Goal: Task Accomplishment & Management: Complete application form

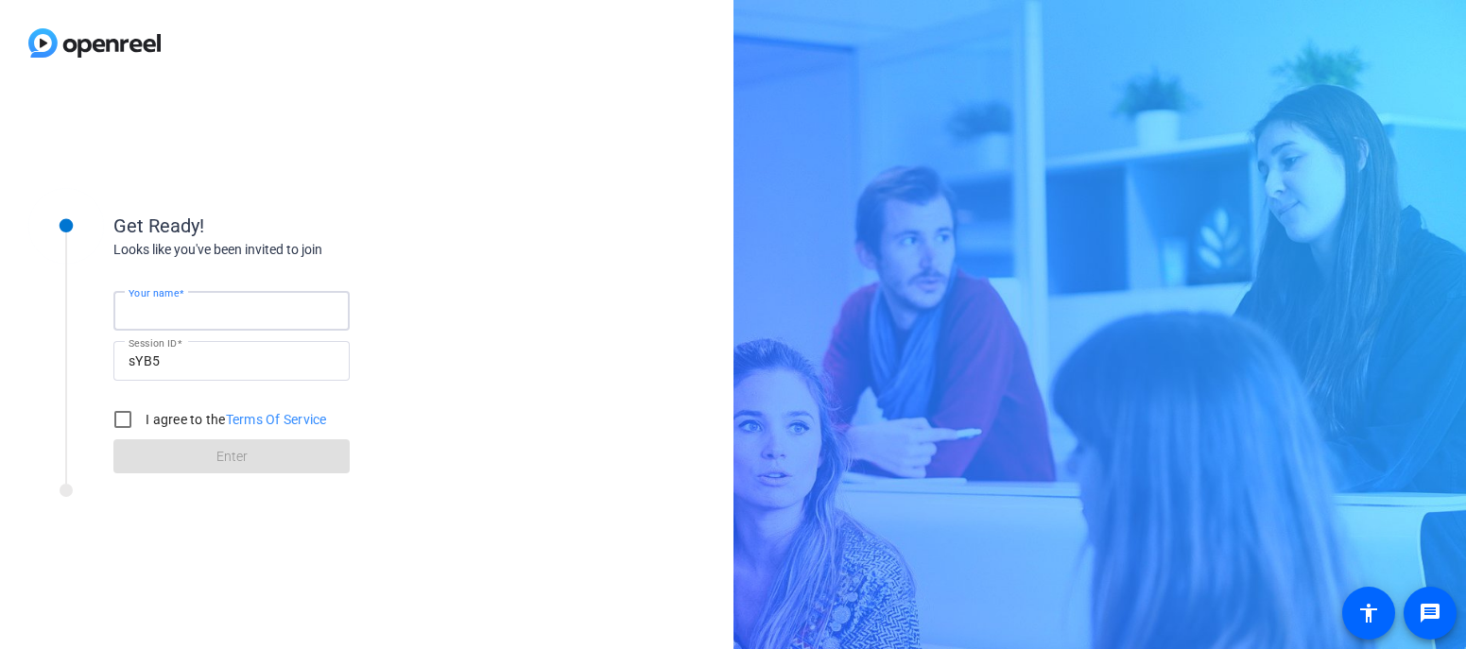
click at [291, 312] on input "Your name" at bounding box center [232, 311] width 206 height 23
type input "[PERSON_NAME]"
click at [122, 418] on input "I agree to the Terms Of Service" at bounding box center [123, 420] width 38 height 38
checkbox input "true"
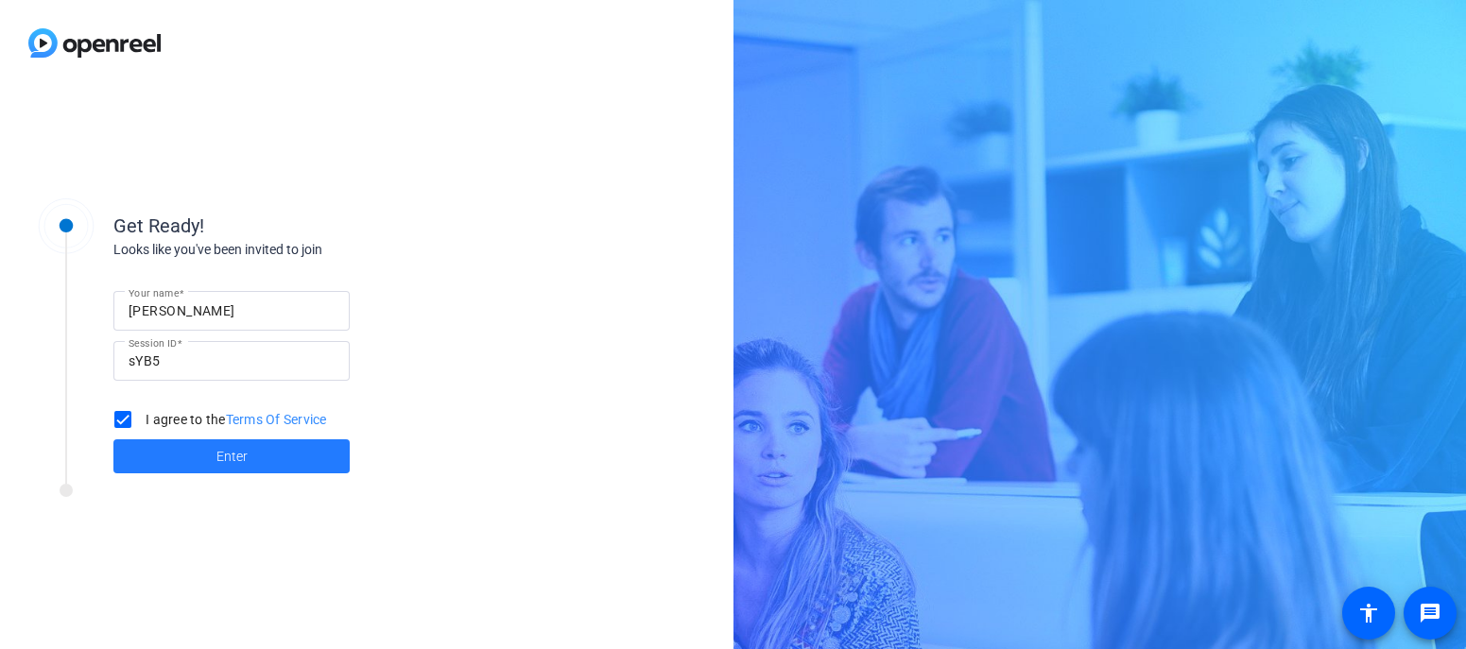
click at [231, 454] on span "Enter" at bounding box center [231, 457] width 31 height 20
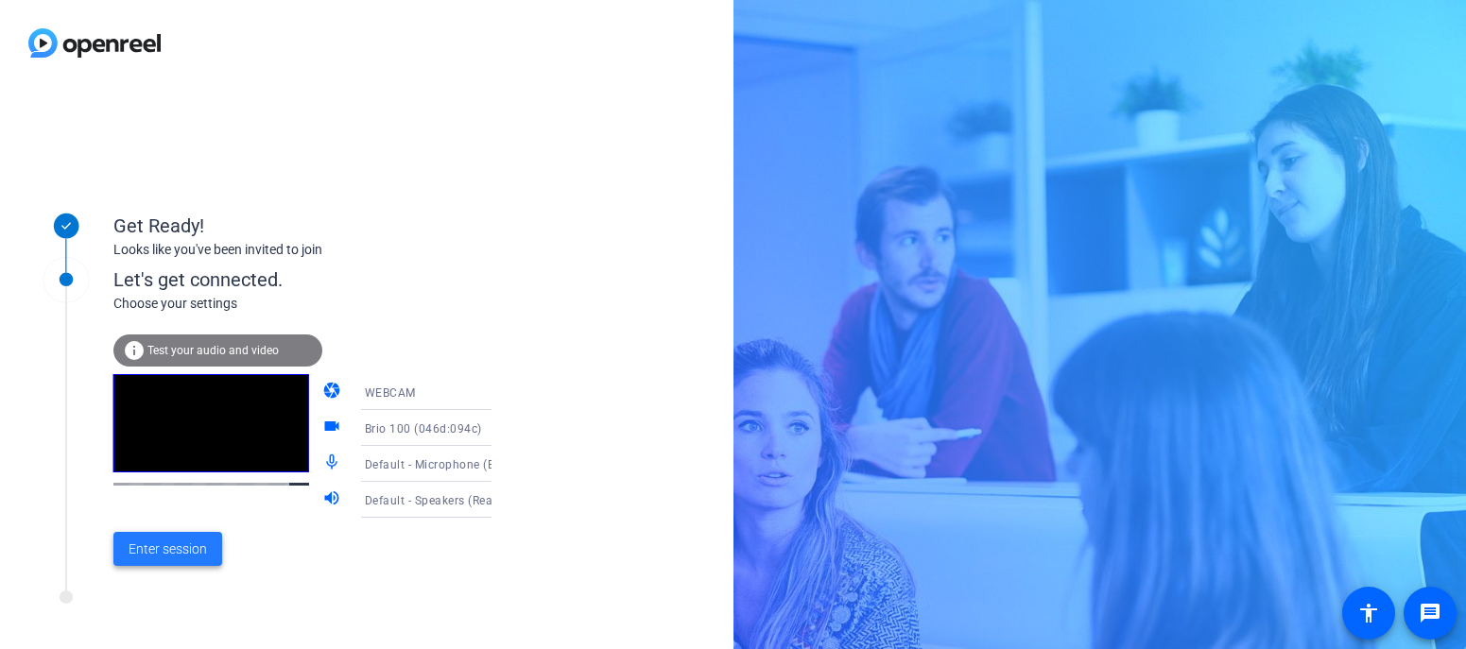
click at [183, 543] on span "Enter session" at bounding box center [168, 550] width 78 height 20
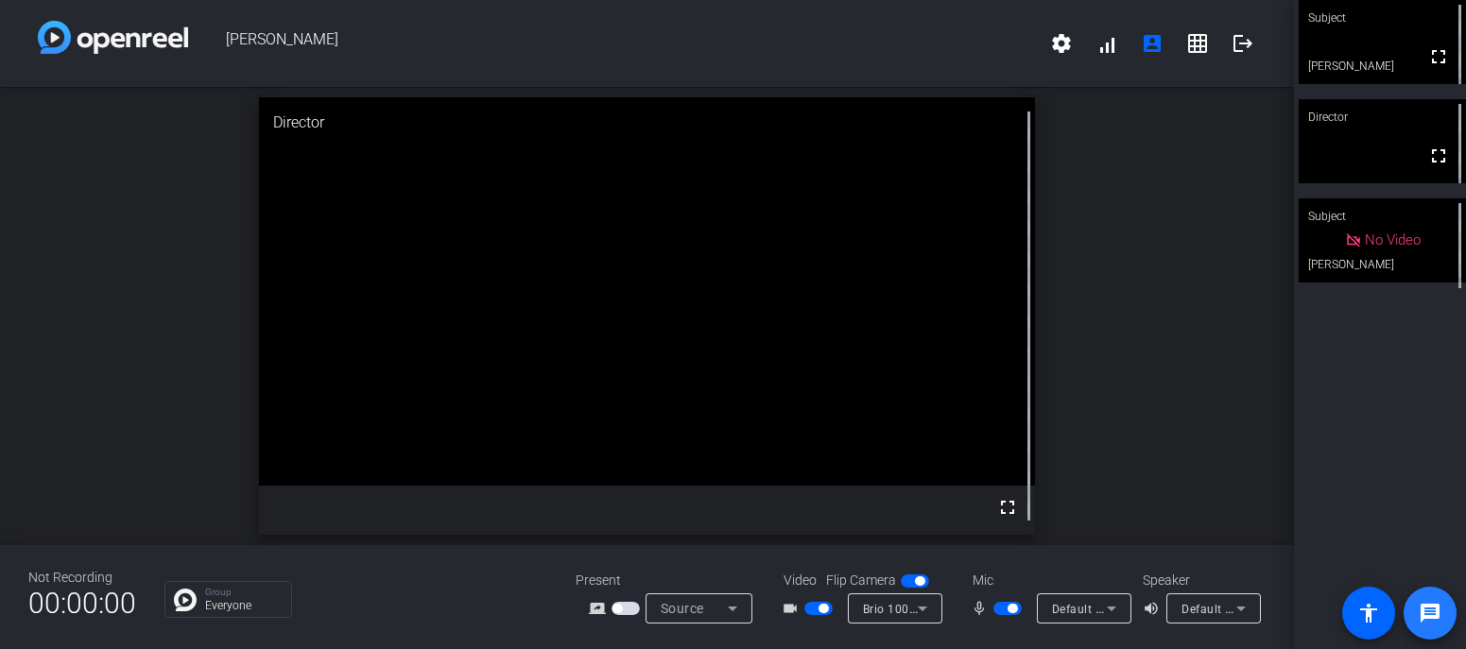
click at [1427, 610] on mat-icon "message" at bounding box center [1429, 613] width 23 height 23
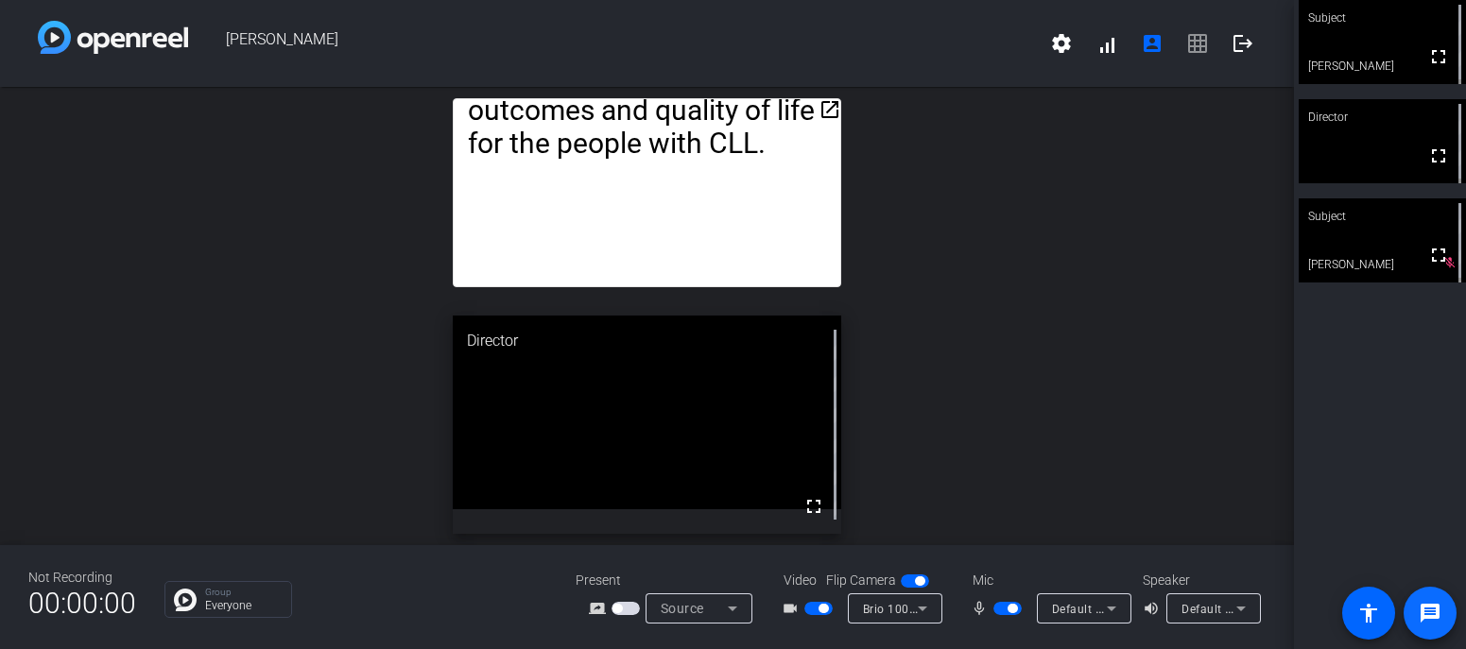
click at [1422, 615] on mat-icon "message" at bounding box center [1429, 613] width 23 height 23
click at [906, 91] on div "open_in_new As someone living with CLL, I deserve access to a model of care tha…" at bounding box center [647, 316] width 1294 height 458
